Goal: Information Seeking & Learning: Learn about a topic

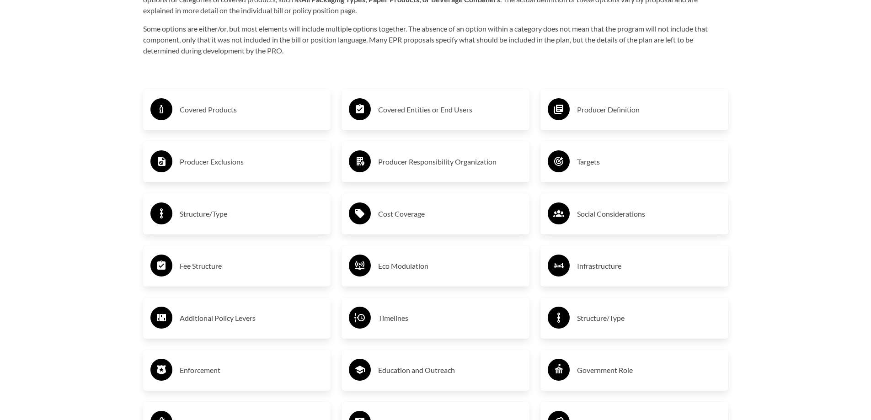
scroll to position [1579, 0]
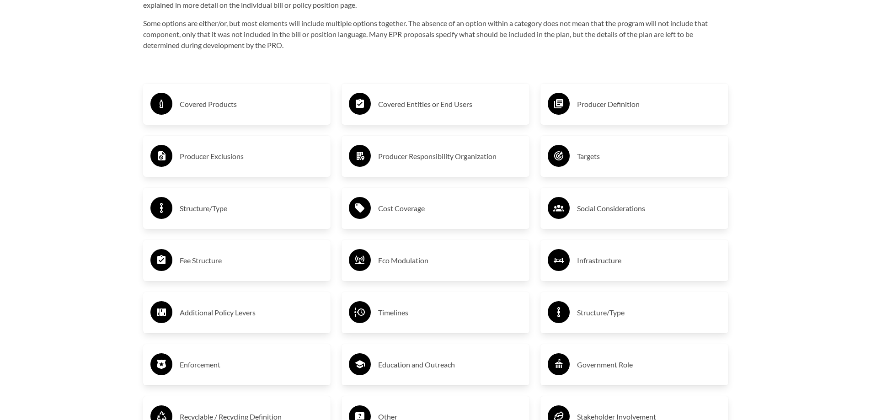
click at [488, 167] on div "Producer Responsibility Organization" at bounding box center [435, 156] width 173 height 27
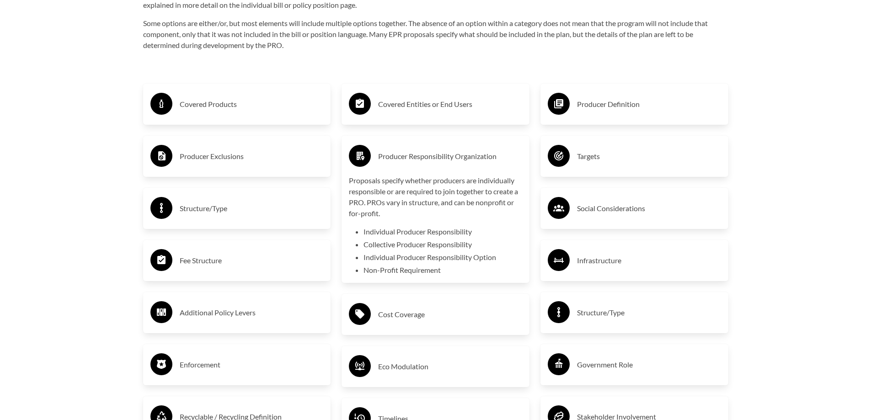
click at [488, 167] on div "Producer Responsibility Organization" at bounding box center [435, 156] width 173 height 27
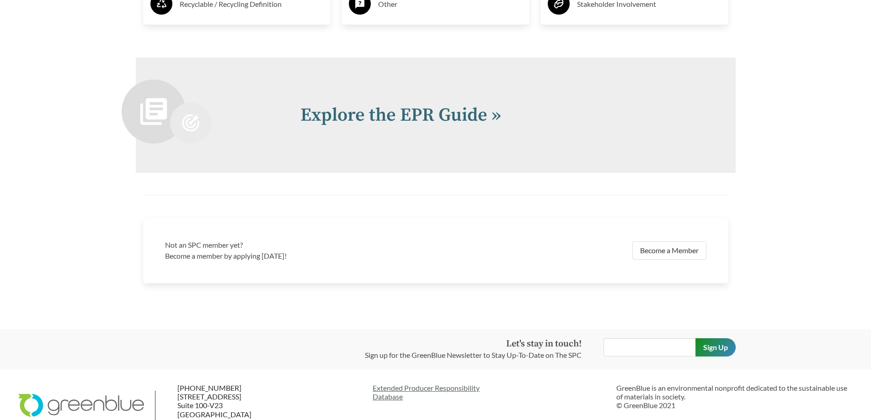
scroll to position [2014, 0]
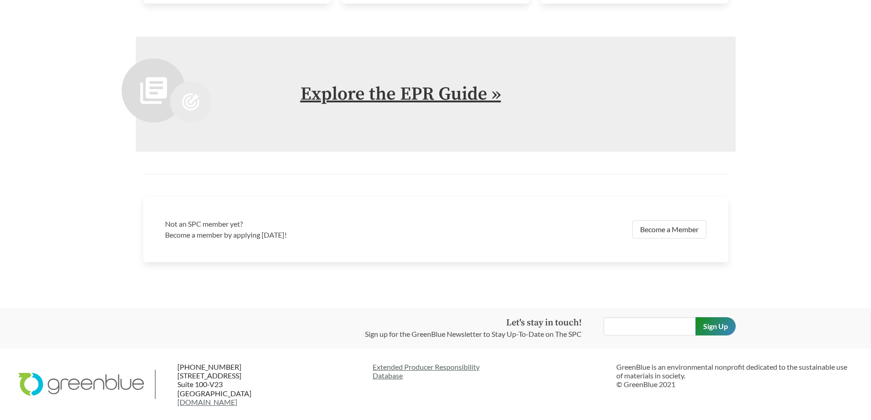
click at [452, 102] on link "Explore the EPR Guide »" at bounding box center [400, 94] width 201 height 23
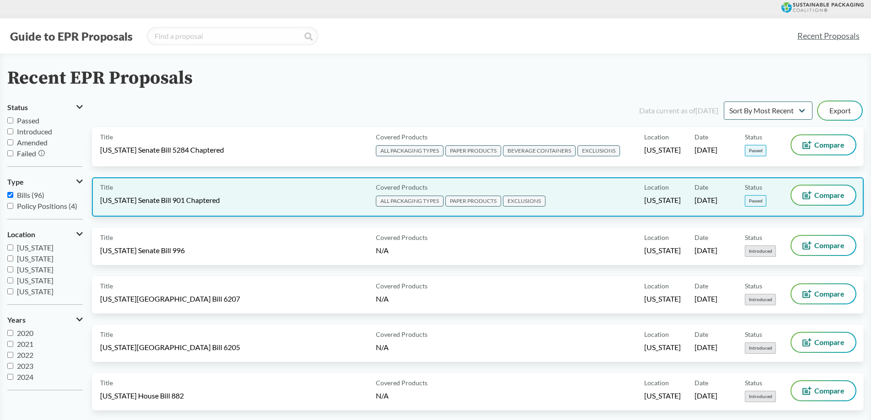
click at [559, 204] on div "Covered Products ALL PACKAGING TYPES PAPER PRODUCTS EXCLUSIONS" at bounding box center [508, 197] width 272 height 23
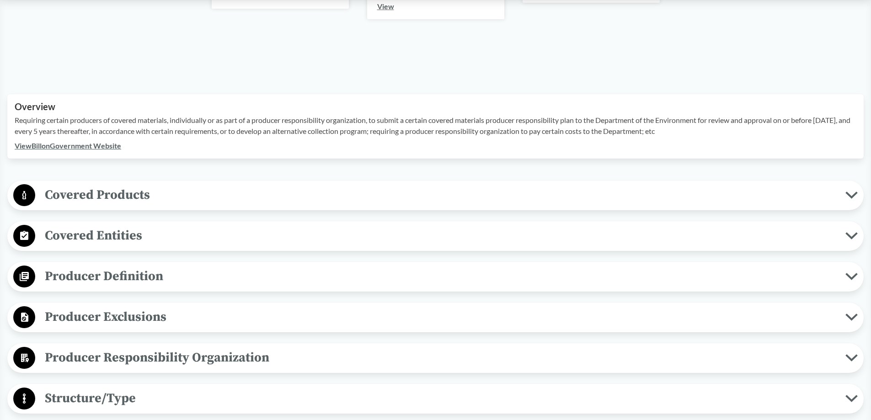
scroll to position [231, 0]
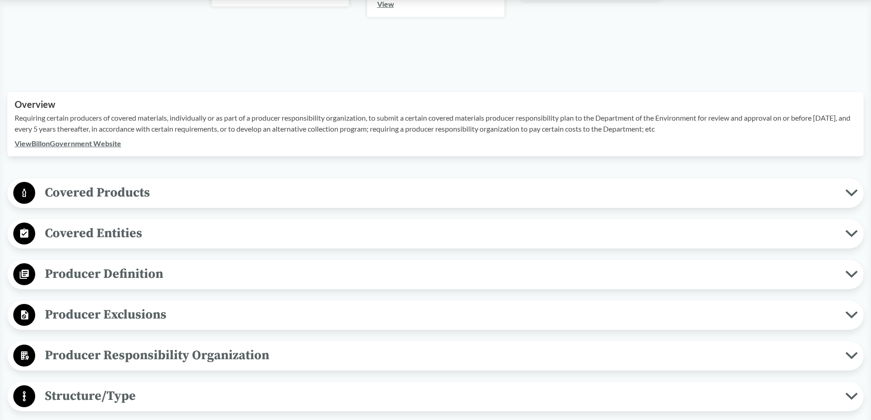
click at [543, 196] on span "Covered Products" at bounding box center [440, 192] width 810 height 21
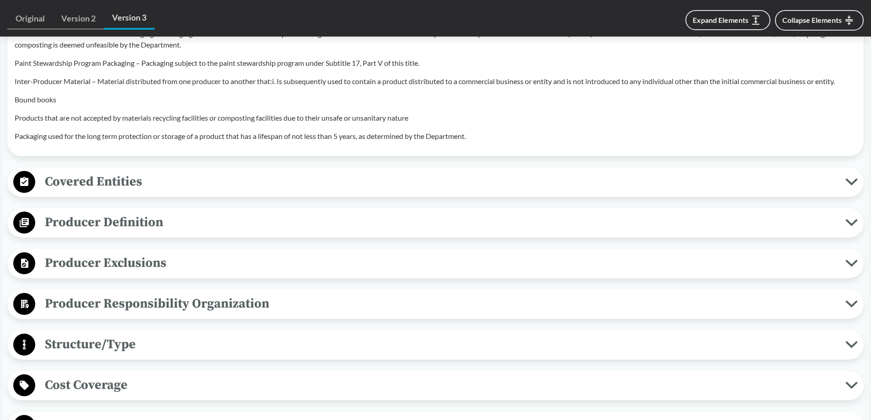
scroll to position [878, 0]
click at [333, 185] on div "Covered Entities Household/​Residential A single-family or multi-family residen…" at bounding box center [435, 182] width 856 height 30
click at [326, 171] on span "Covered Entities" at bounding box center [440, 181] width 810 height 21
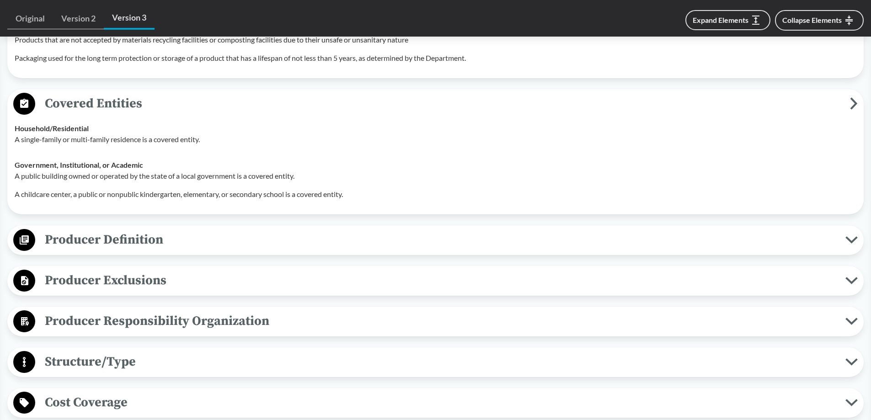
scroll to position [956, 0]
click at [254, 229] on span "Producer Definition" at bounding box center [440, 239] width 810 height 21
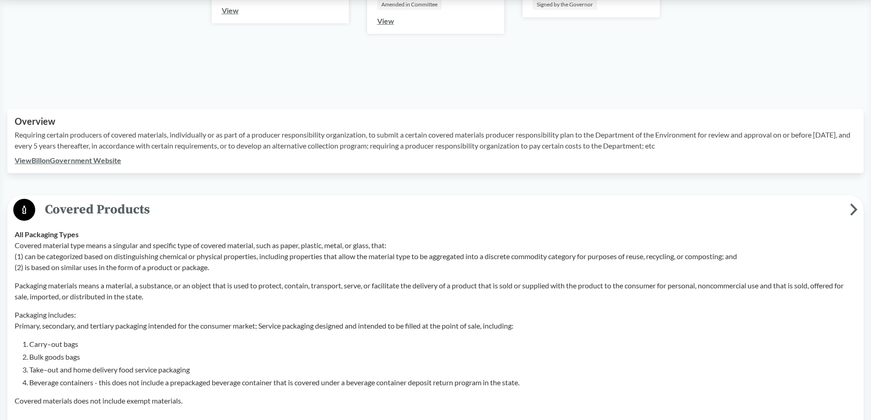
scroll to position [214, 0]
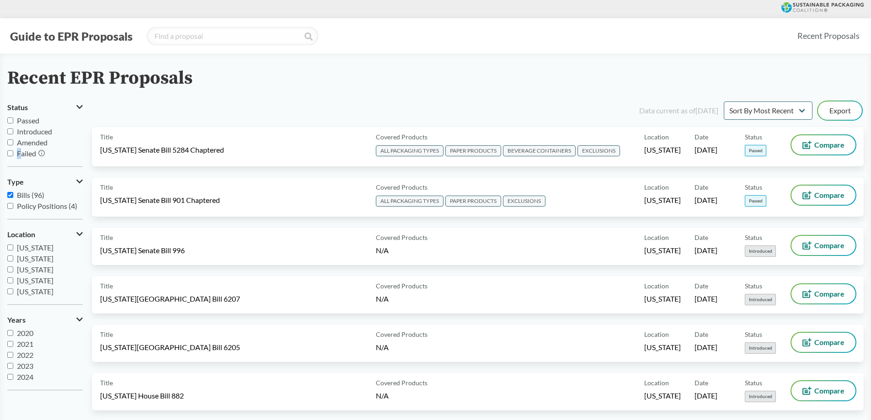
click at [19, 157] on span "Failed" at bounding box center [26, 153] width 19 height 9
click at [13, 155] on input "Failed" at bounding box center [10, 153] width 6 height 6
checkbox input "true"
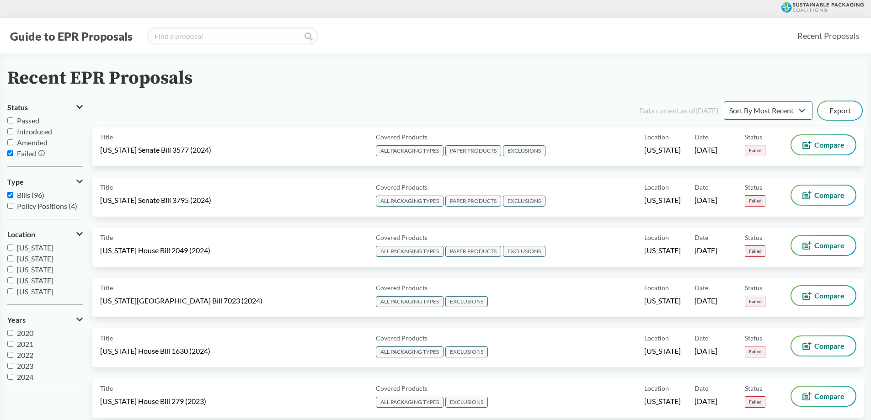
click at [14, 120] on label "Passed" at bounding box center [44, 120] width 75 height 11
click at [13, 120] on input "Passed" at bounding box center [10, 121] width 6 height 6
checkbox input "true"
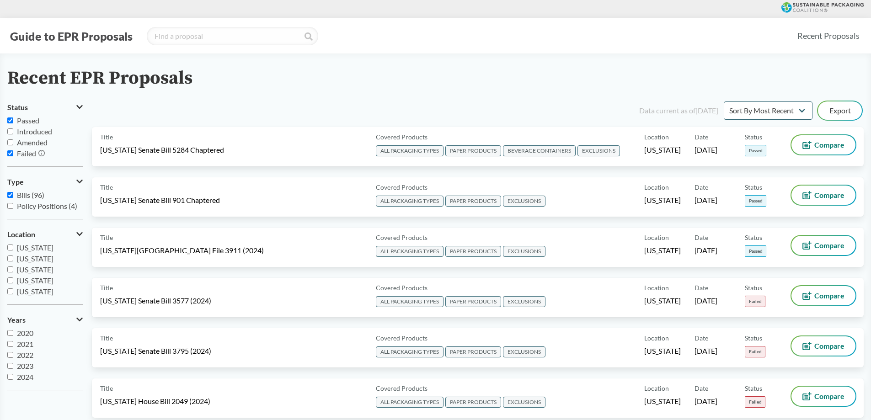
click at [9, 153] on input "Failed" at bounding box center [10, 153] width 6 height 6
checkbox input "false"
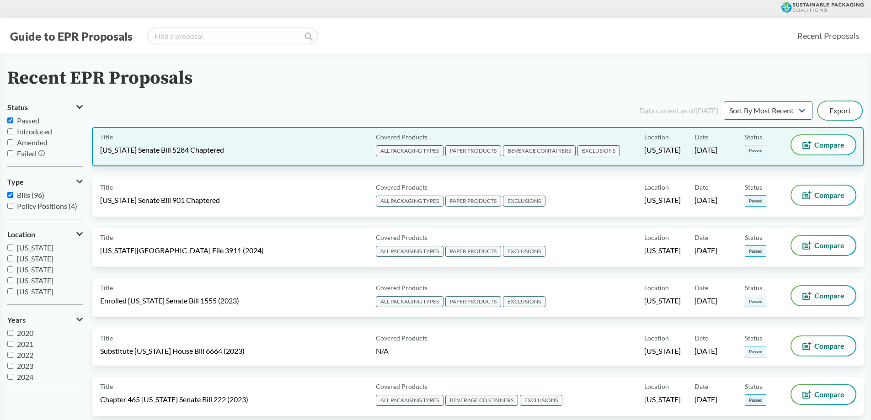
click at [263, 152] on div "Title [US_STATE] Senate Bill 5284 Chaptered" at bounding box center [236, 146] width 272 height 23
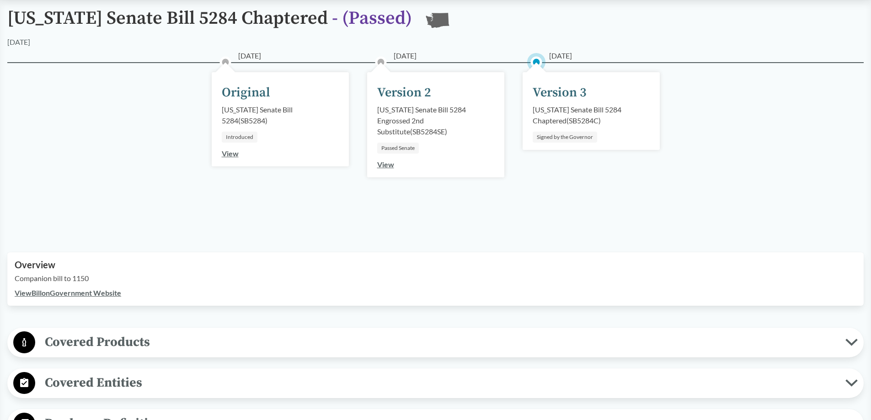
scroll to position [228, 0]
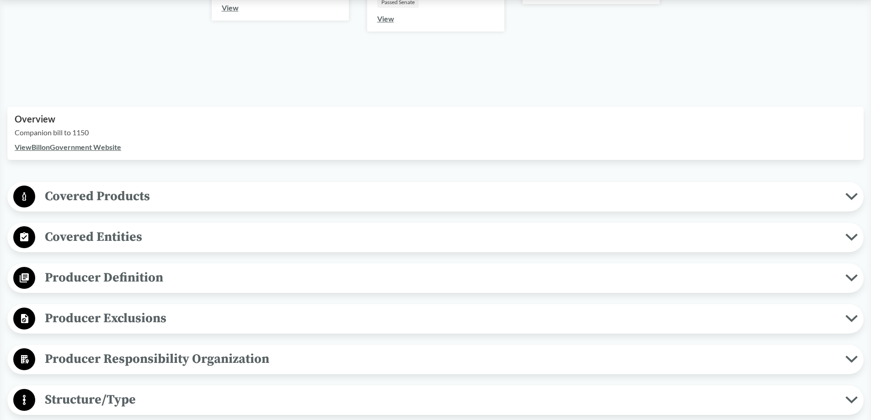
click at [97, 147] on link "View Bill on Government Website" at bounding box center [68, 147] width 107 height 9
click at [453, 199] on span "Covered Products" at bounding box center [440, 196] width 810 height 21
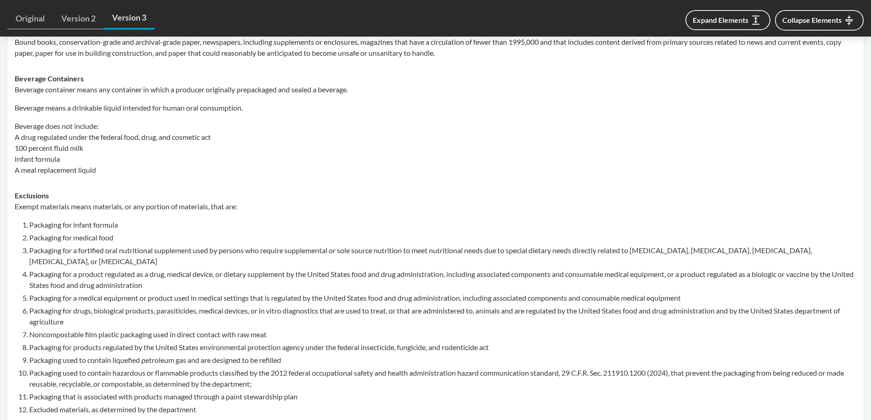
scroll to position [583, 0]
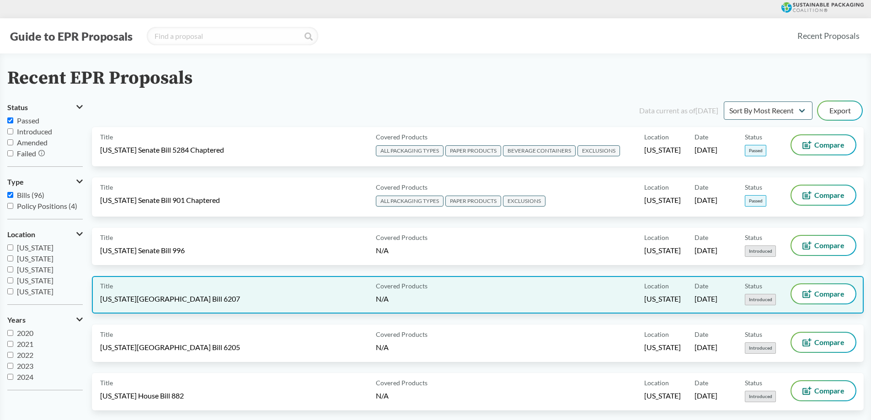
click at [263, 297] on div "Title [US_STATE][GEOGRAPHIC_DATA] Bill 6207" at bounding box center [236, 294] width 272 height 21
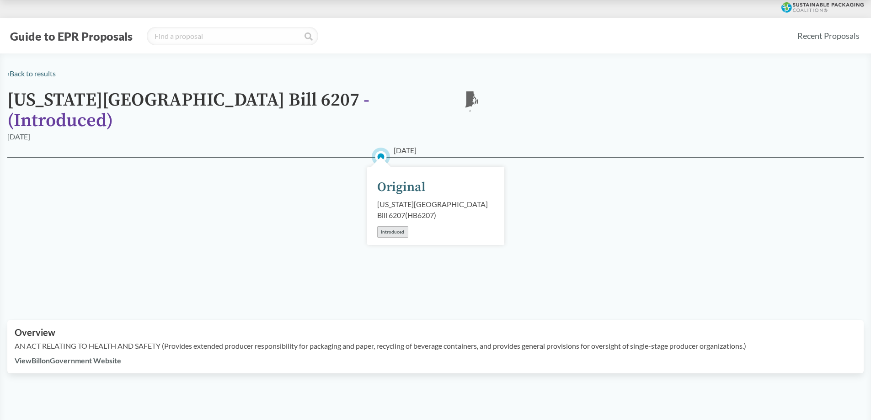
click at [269, 359] on div "Overview AN ACT RELATING TO HEALTH AND SAFETY (Provides extended producer respo…" at bounding box center [435, 346] width 856 height 53
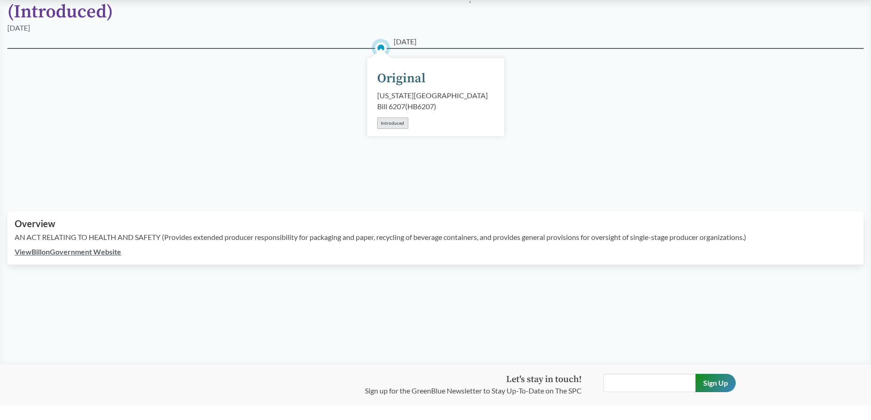
scroll to position [110, 0]
